Goal: Information Seeking & Learning: Check status

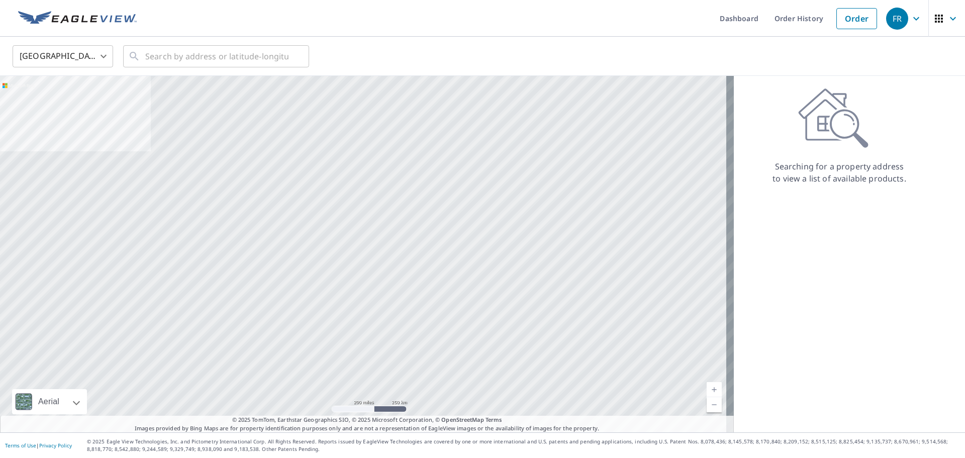
click at [908, 25] on span "FR" at bounding box center [905, 19] width 38 height 24
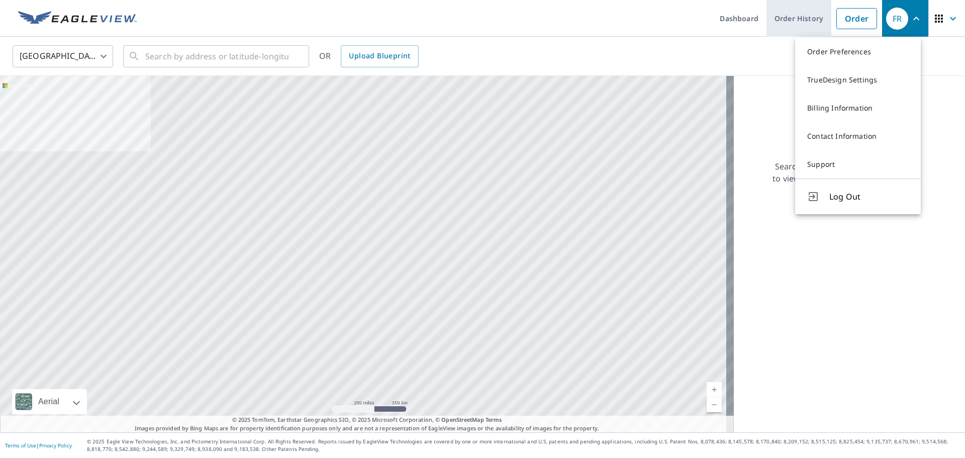
drag, startPoint x: 800, startPoint y: 20, endPoint x: 808, endPoint y: 26, distance: 9.8
click at [808, 26] on link "Order History" at bounding box center [798, 18] width 65 height 37
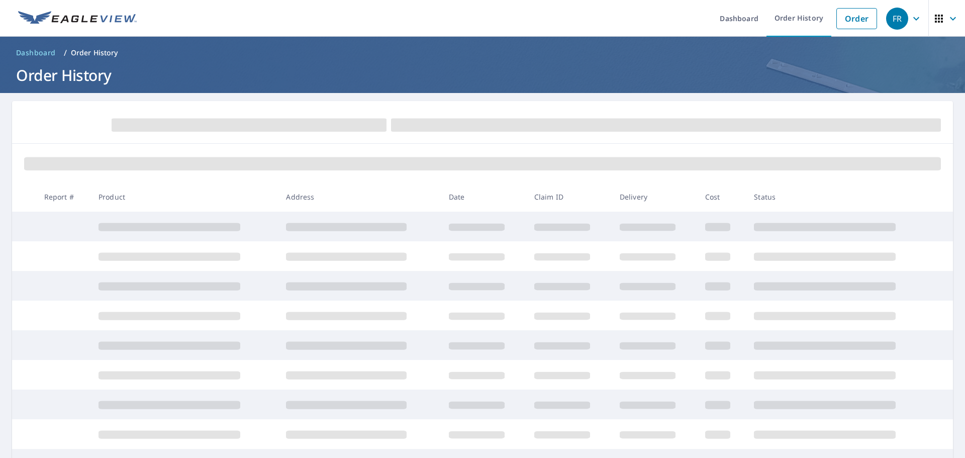
drag, startPoint x: 809, startPoint y: 20, endPoint x: 909, endPoint y: 15, distance: 100.7
click at [910, 15] on icon "button" at bounding box center [916, 19] width 12 height 12
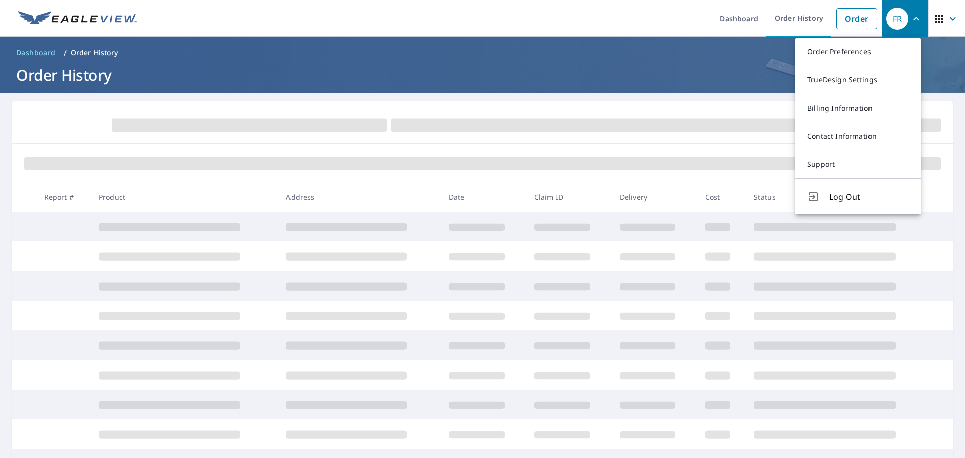
click at [469, 19] on ul "Dashboard Order History Order" at bounding box center [512, 18] width 739 height 37
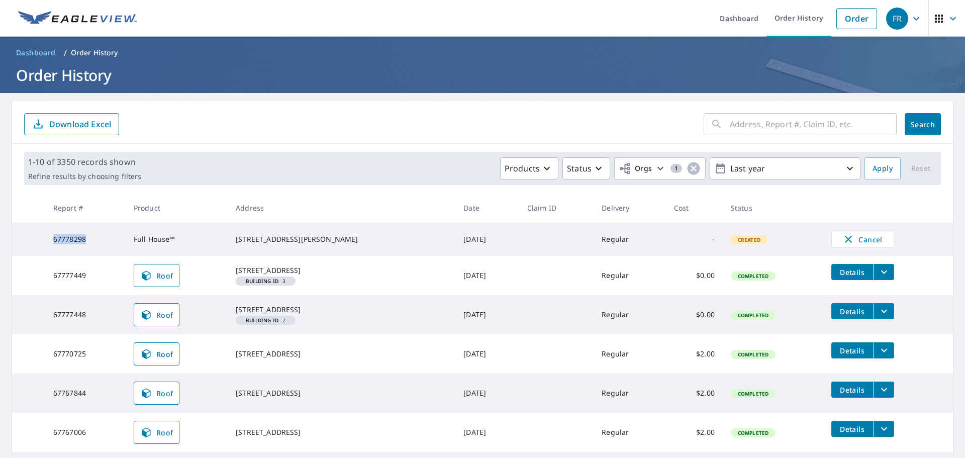
drag, startPoint x: 83, startPoint y: 236, endPoint x: 52, endPoint y: 238, distance: 31.2
click at [52, 238] on td "67778298" at bounding box center [85, 239] width 80 height 33
copy td "67778298"
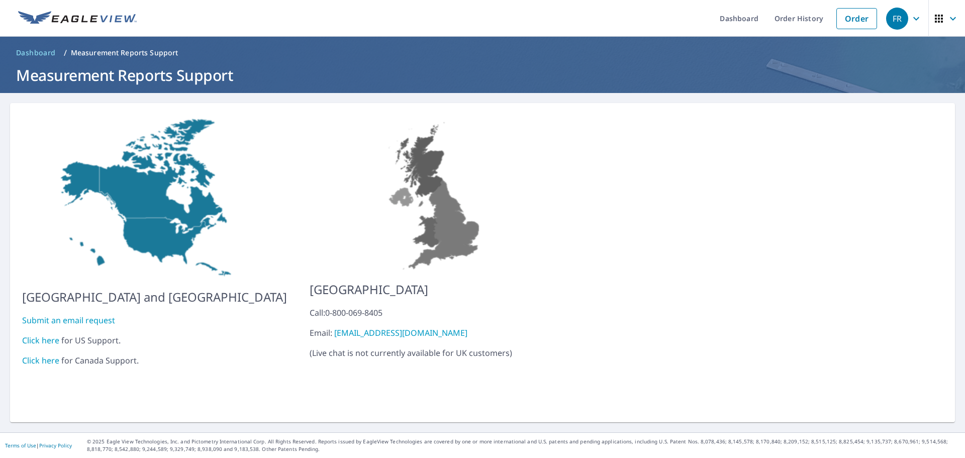
click at [50, 335] on link "Click here" at bounding box center [40, 340] width 37 height 11
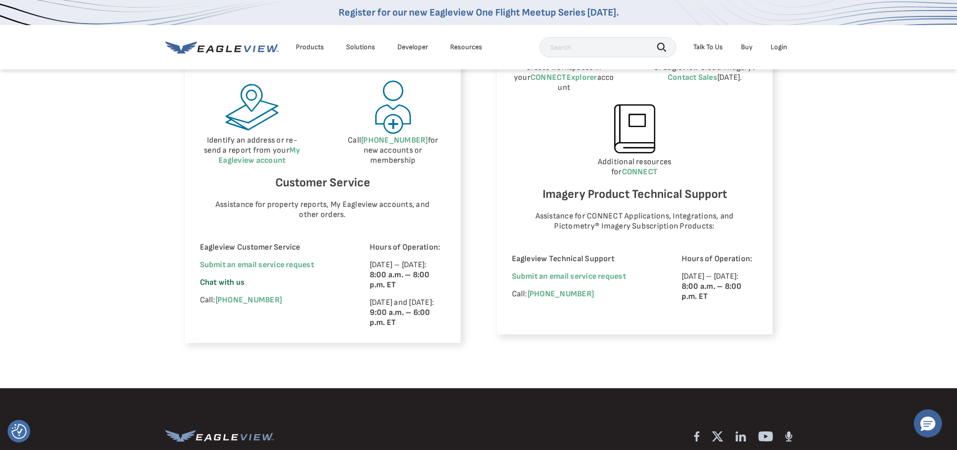
click at [227, 279] on span "Chat with us" at bounding box center [222, 283] width 45 height 10
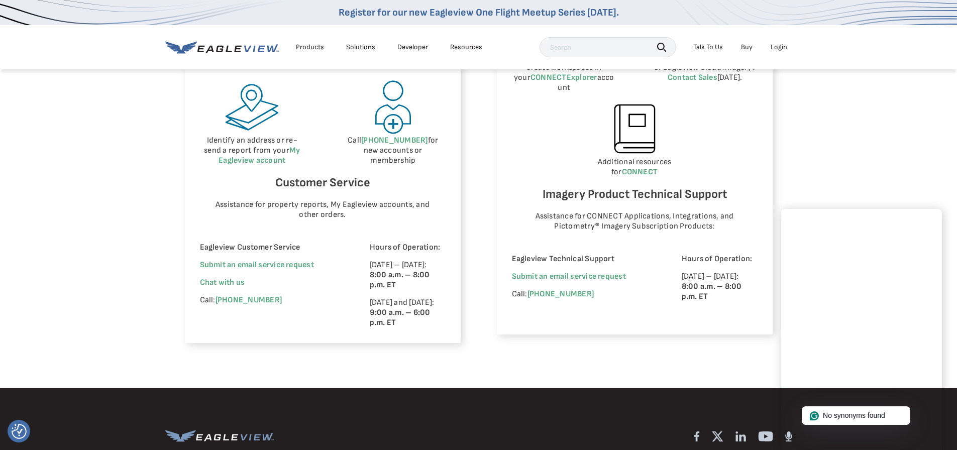
click at [849, 423] on div "No synonyms found" at bounding box center [856, 416] width 109 height 19
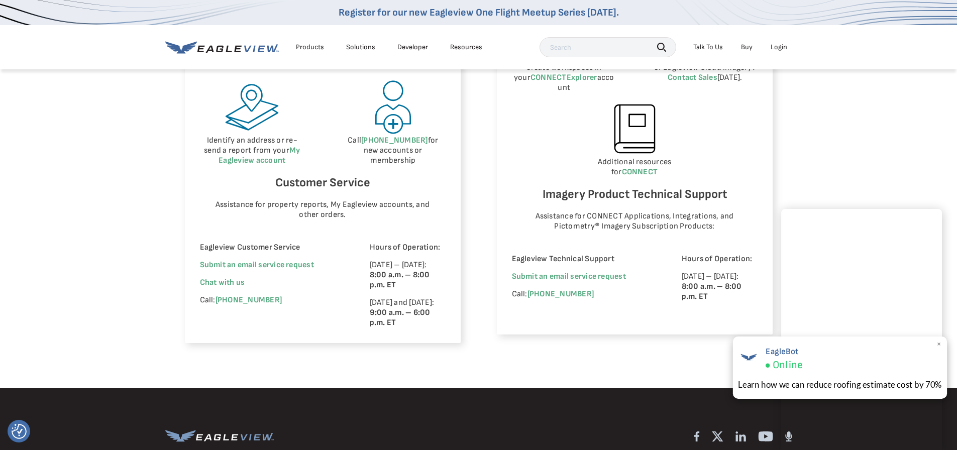
click at [941, 345] on span "×" at bounding box center [940, 344] width 6 height 11
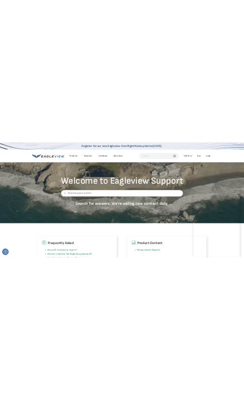
scroll to position [47, 1]
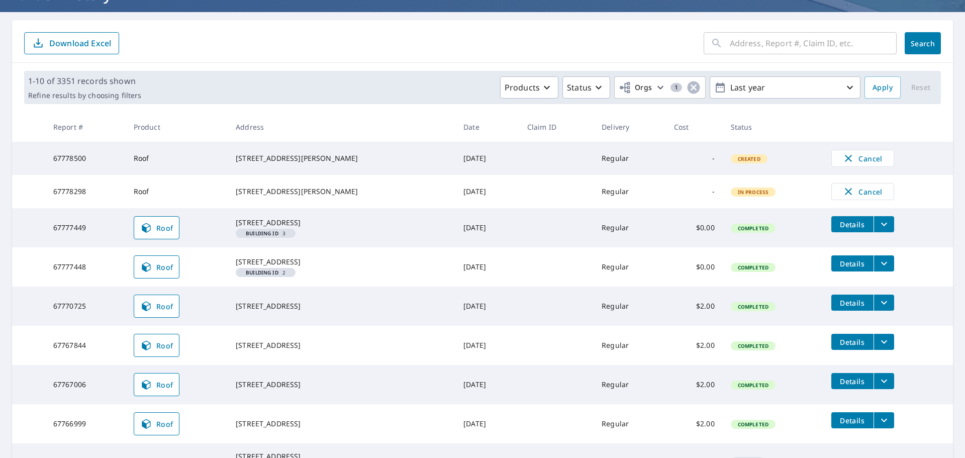
scroll to position [80, 0]
